Goal: Task Accomplishment & Management: Use online tool/utility

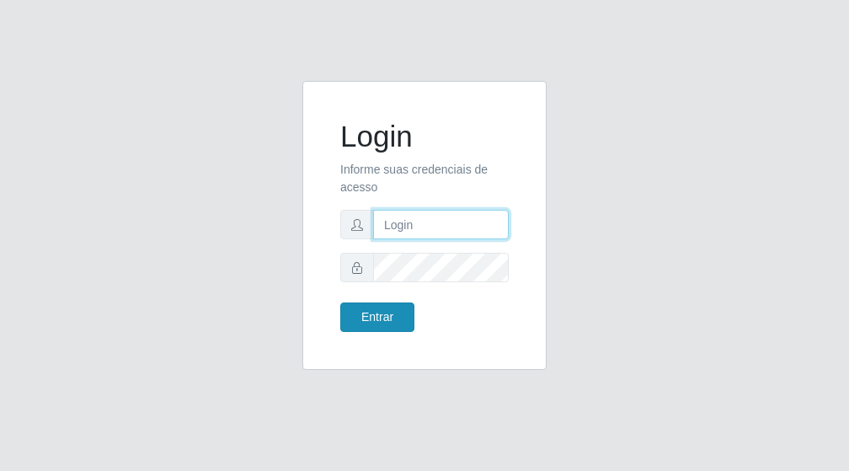
type input "[PERSON_NAME]"
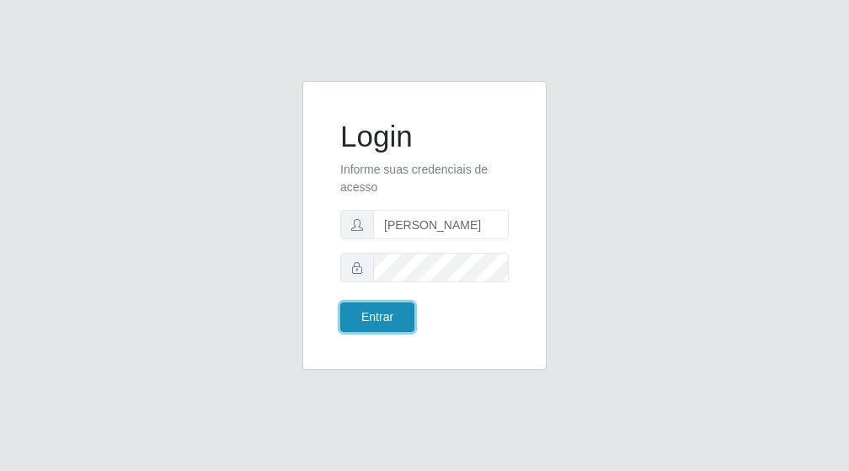
click at [373, 312] on button "Entrar" at bounding box center [377, 316] width 74 height 29
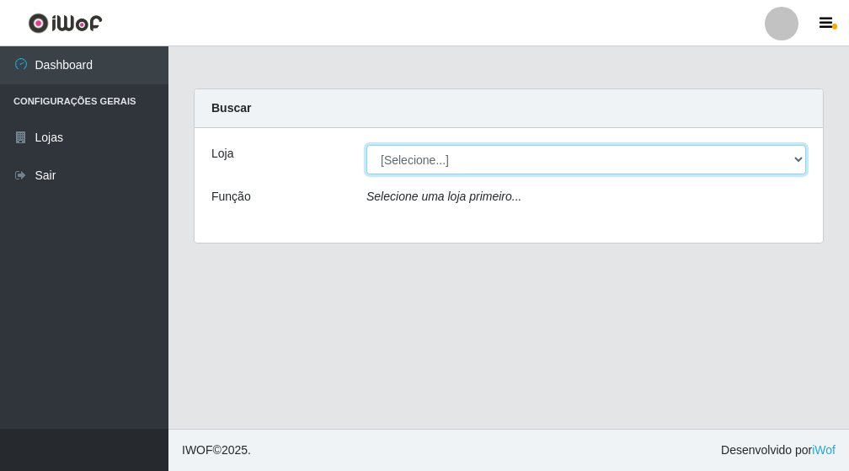
click at [796, 162] on select "[Selecione...] Bemais Supermercados - [GEOGRAPHIC_DATA]" at bounding box center [585, 159] width 439 height 29
select select "249"
click at [366, 145] on select "[Selecione...] Bemais Supermercados - [GEOGRAPHIC_DATA]" at bounding box center [585, 159] width 439 height 29
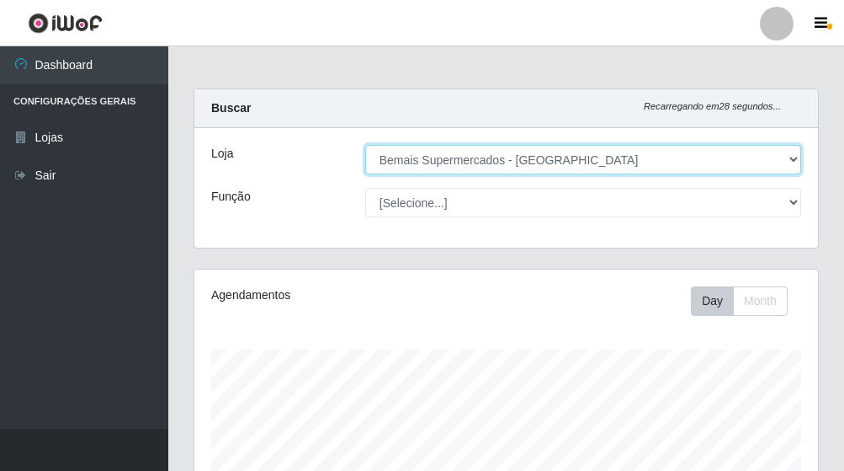
scroll to position [349, 624]
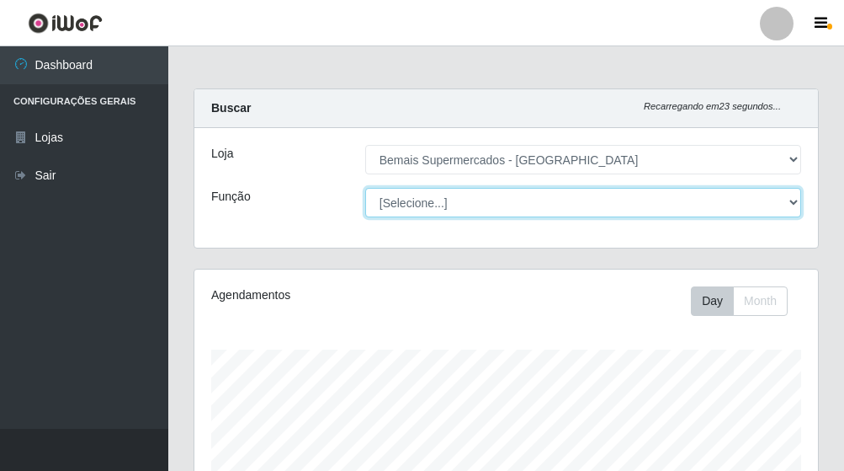
click at [788, 196] on select "[Selecione...] ASG ASG + ASG ++ Auxiliar de Depósito Auxiliar de Depósito + Aux…" at bounding box center [583, 202] width 436 height 29
click at [442, 201] on select "[Selecione...] ASG ASG + ASG ++ Auxiliar de Depósito Auxiliar de Depósito + Aux…" at bounding box center [583, 202] width 436 height 29
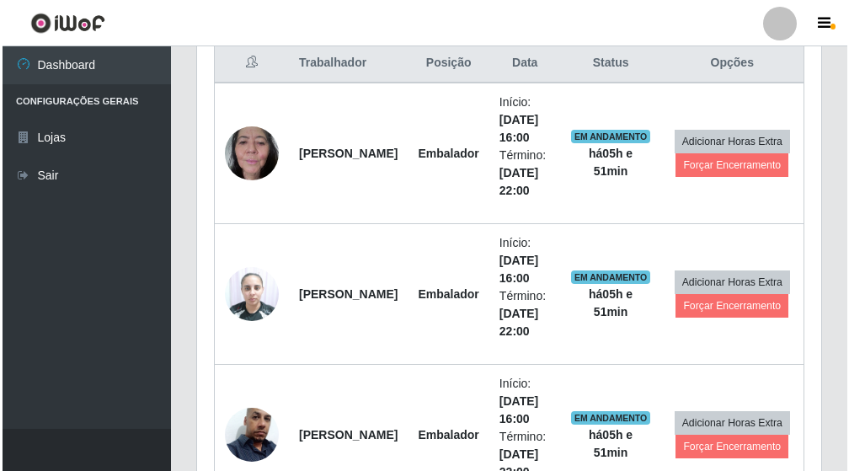
scroll to position [758, 0]
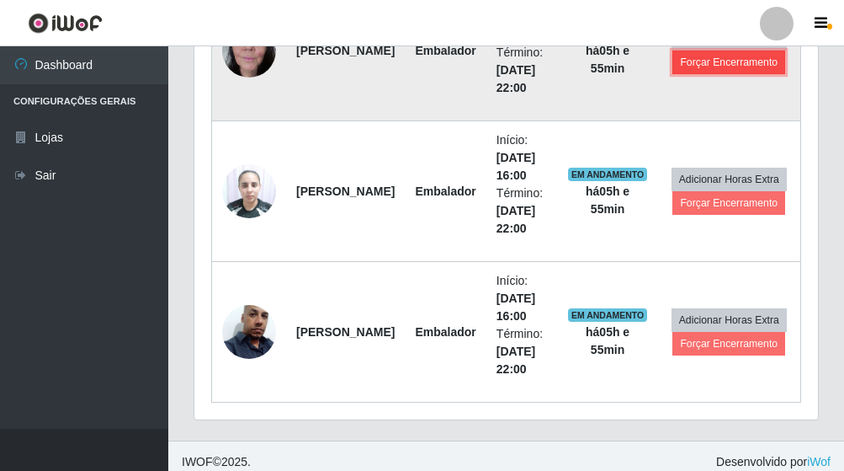
click at [731, 60] on button "Forçar Encerramento" at bounding box center [729, 63] width 113 height 24
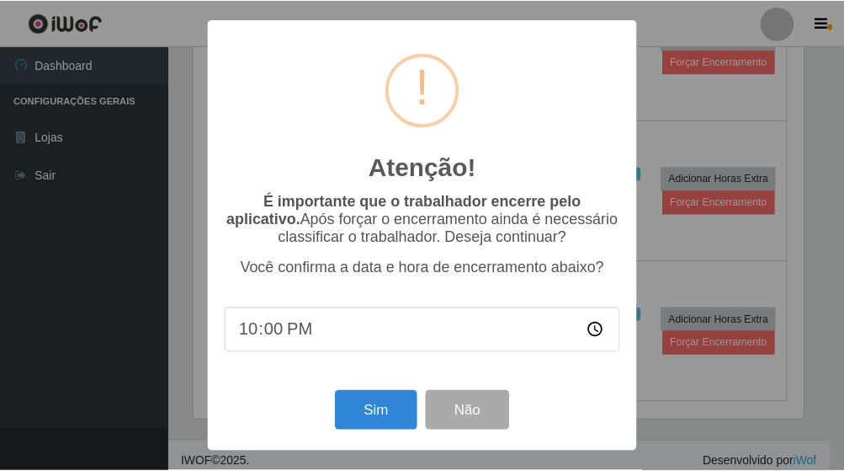
scroll to position [349, 614]
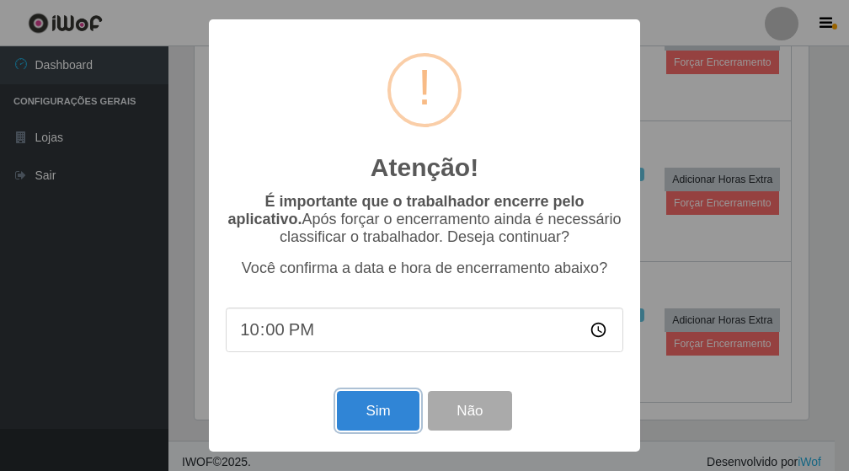
click at [377, 423] on button "Sim" at bounding box center [378, 411] width 82 height 40
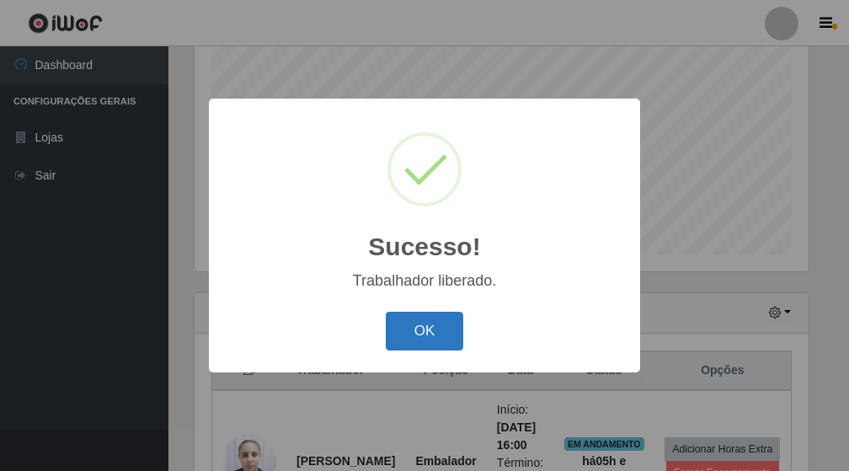
click at [430, 330] on button "OK" at bounding box center [425, 331] width 78 height 40
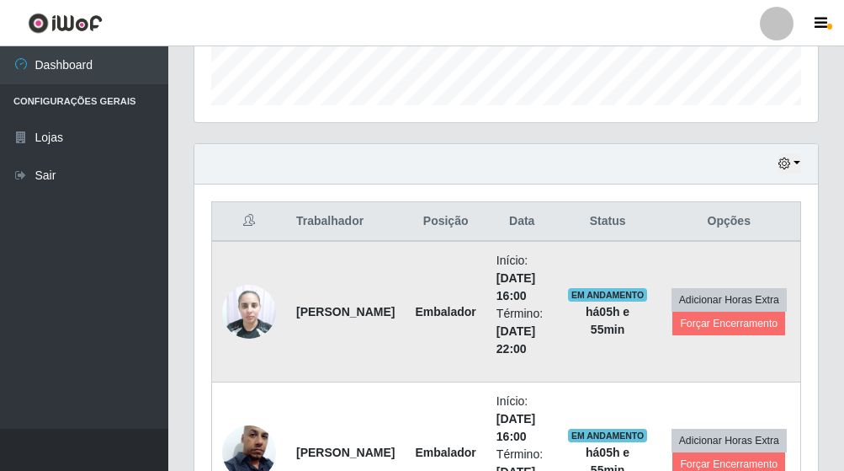
scroll to position [516, 0]
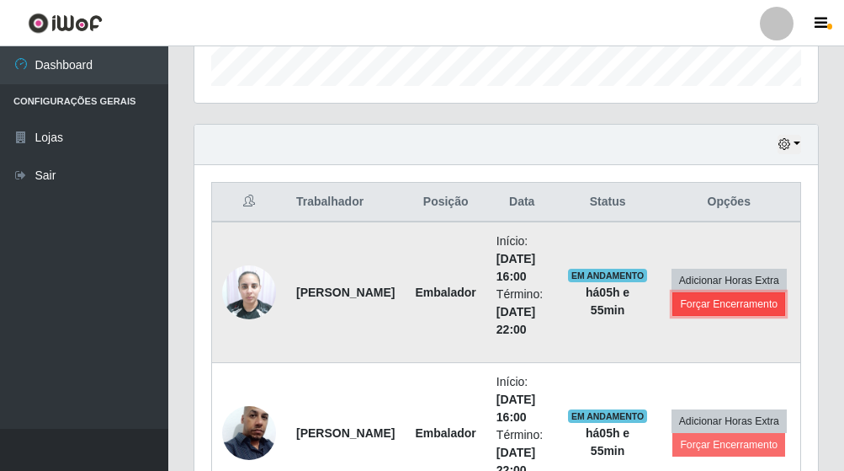
click at [726, 306] on button "Forçar Encerramento" at bounding box center [729, 304] width 113 height 24
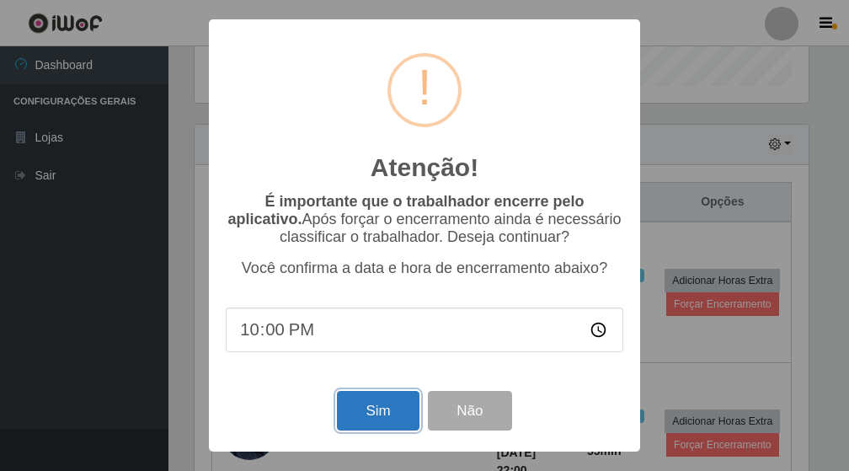
click at [386, 412] on button "Sim" at bounding box center [378, 411] width 82 height 40
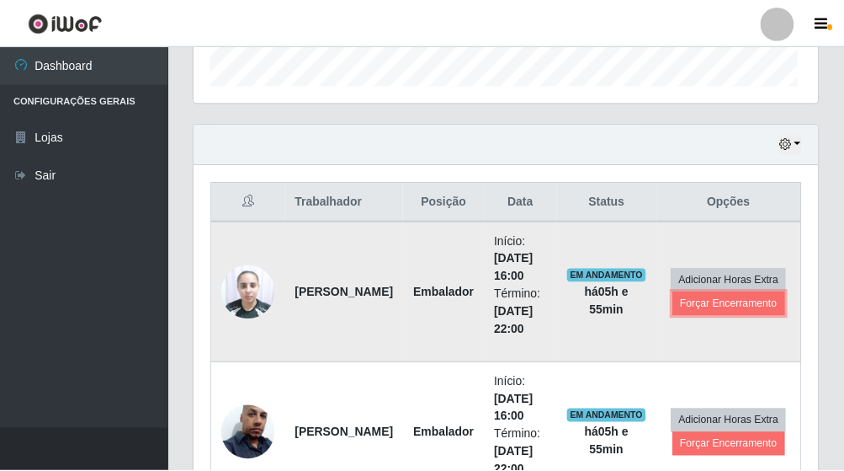
scroll to position [349, 624]
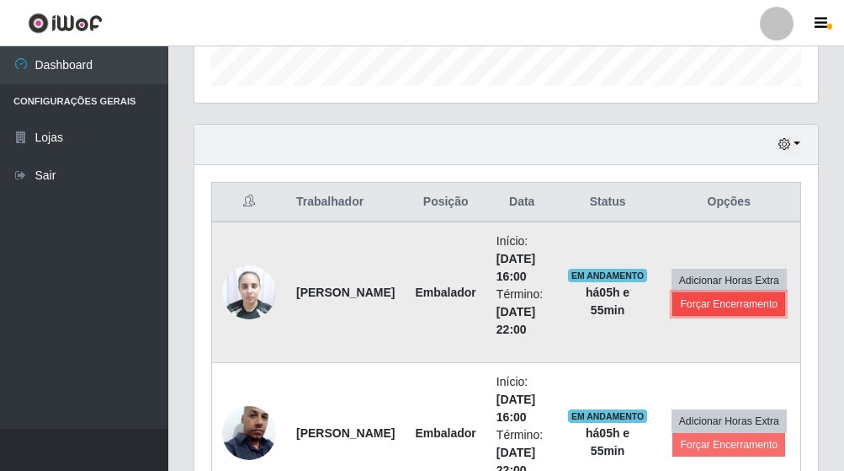
click at [717, 306] on button "Forçar Encerramento" at bounding box center [729, 304] width 113 height 24
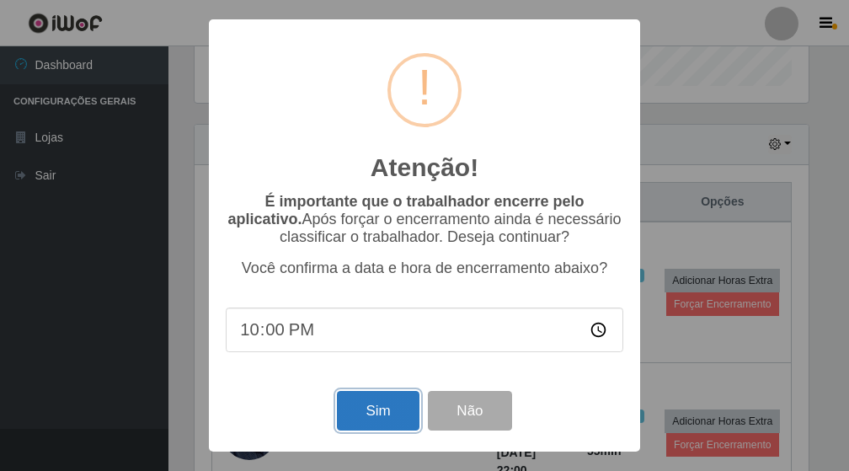
click at [389, 414] on button "Sim" at bounding box center [378, 411] width 82 height 40
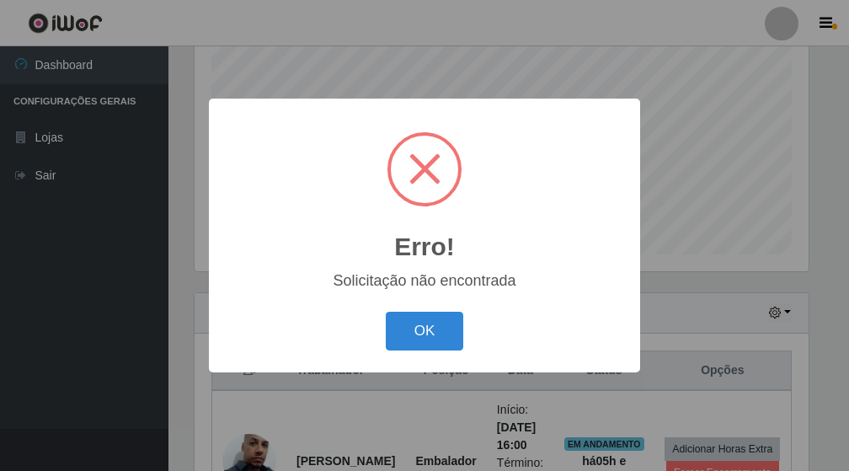
drag, startPoint x: 405, startPoint y: 319, endPoint x: 519, endPoint y: 343, distance: 116.9
click at [408, 319] on button "OK" at bounding box center [425, 331] width 78 height 40
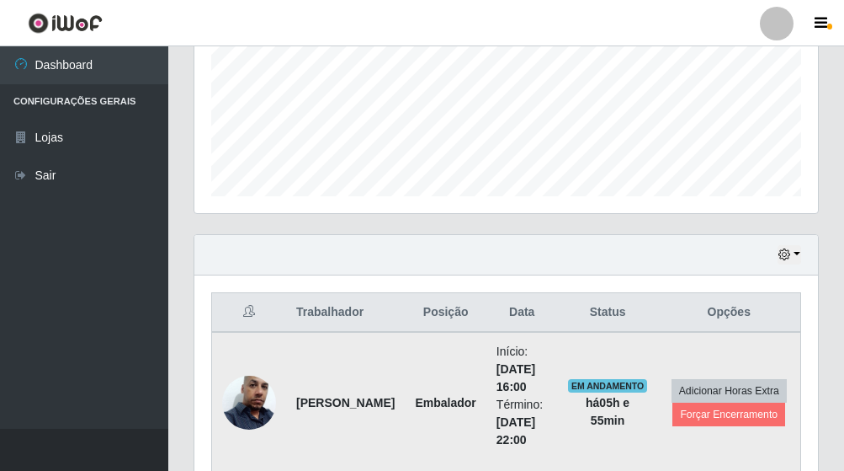
scroll to position [488, 0]
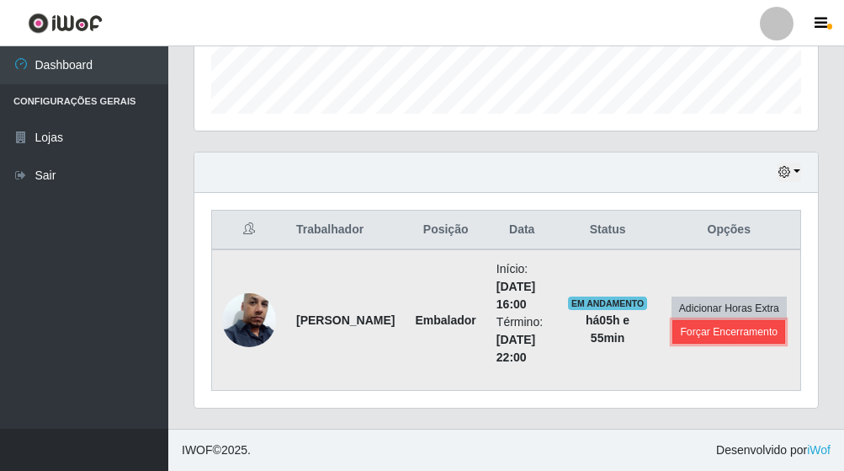
click at [704, 333] on button "Forçar Encerramento" at bounding box center [729, 332] width 113 height 24
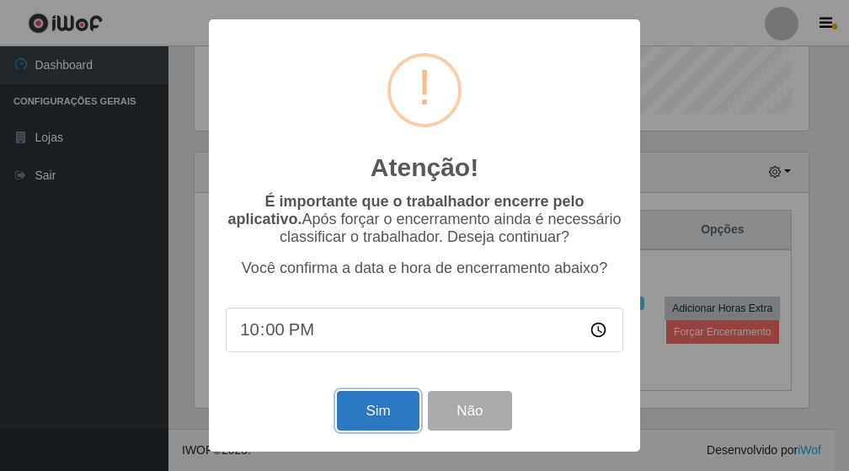
click at [371, 408] on button "Sim" at bounding box center [378, 411] width 82 height 40
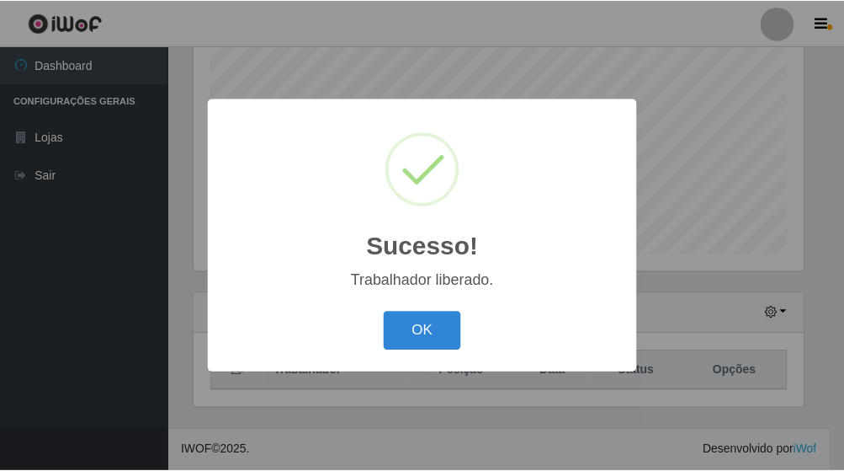
scroll to position [0, 0]
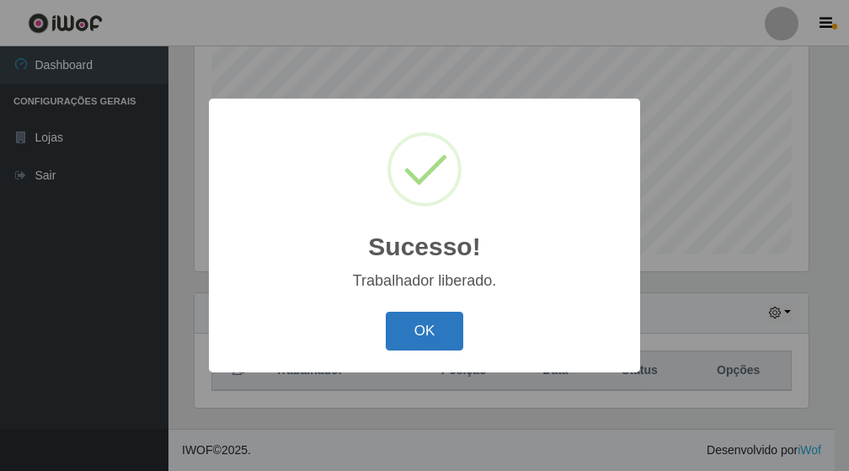
click at [412, 318] on button "OK" at bounding box center [425, 331] width 78 height 40
